Goal: Find contact information: Find contact information

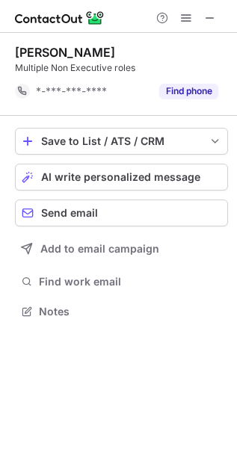
scroll to position [6, 7]
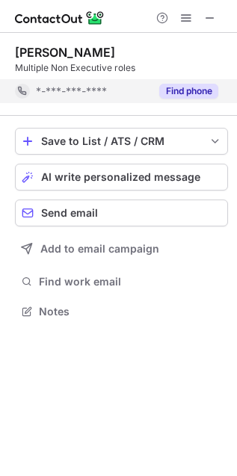
click at [179, 99] on div "Find phone" at bounding box center [184, 91] width 68 height 24
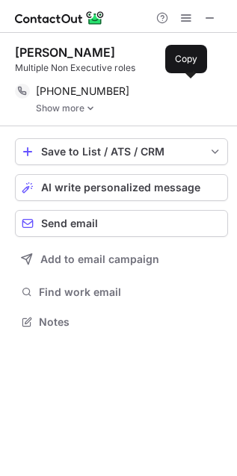
scroll to position [311, 237]
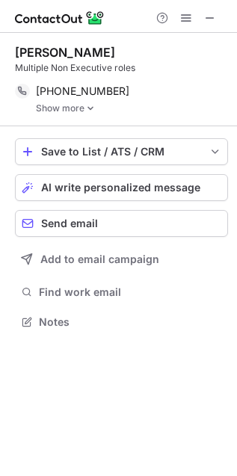
click at [63, 112] on link "Show more" at bounding box center [132, 108] width 192 height 10
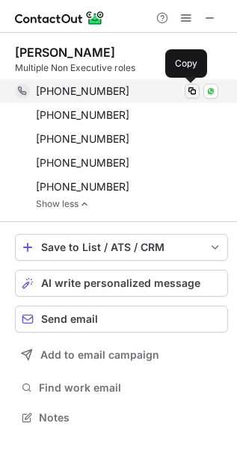
click at [191, 90] on span at bounding box center [192, 91] width 12 height 12
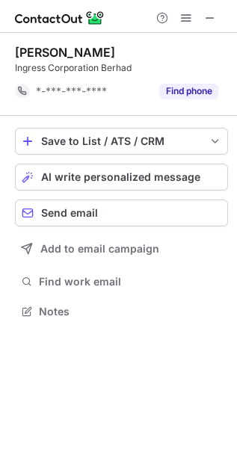
scroll to position [6, 7]
